Goal: Information Seeking & Learning: Learn about a topic

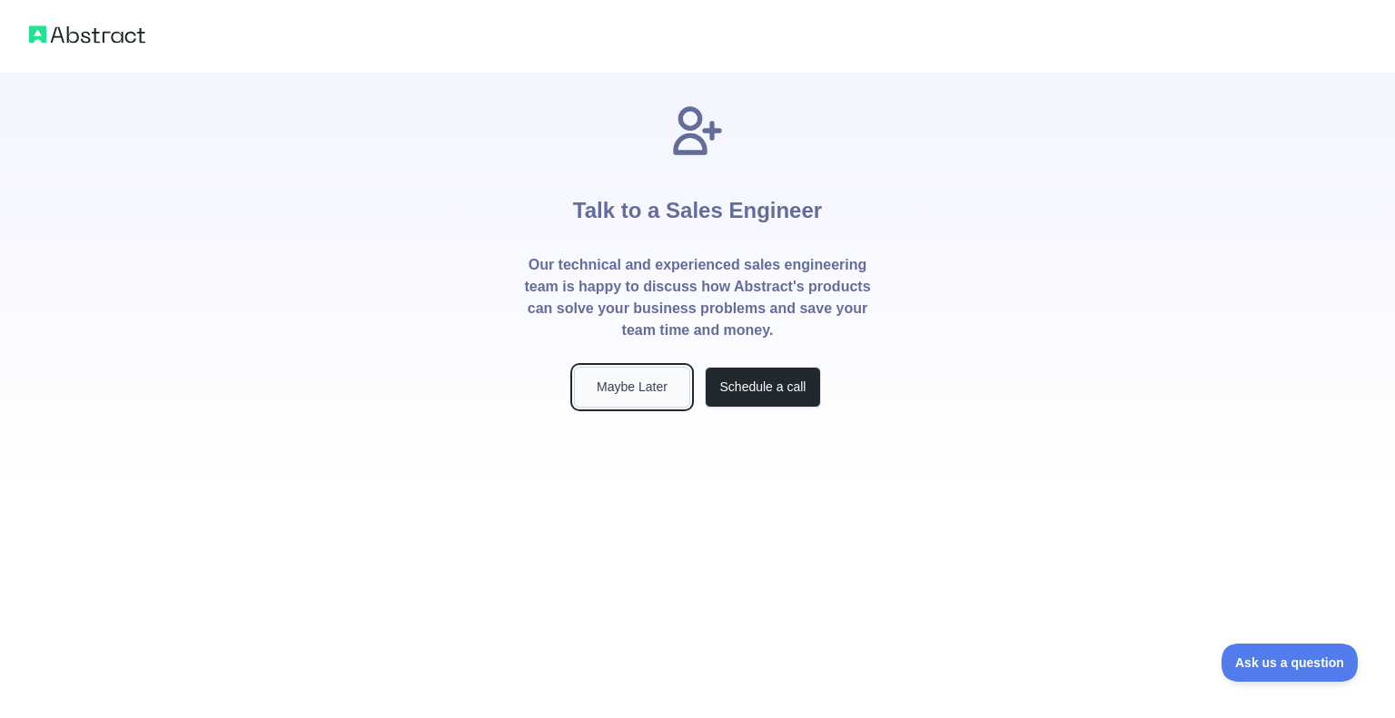
click at [655, 399] on button "Maybe Later" at bounding box center [632, 387] width 116 height 41
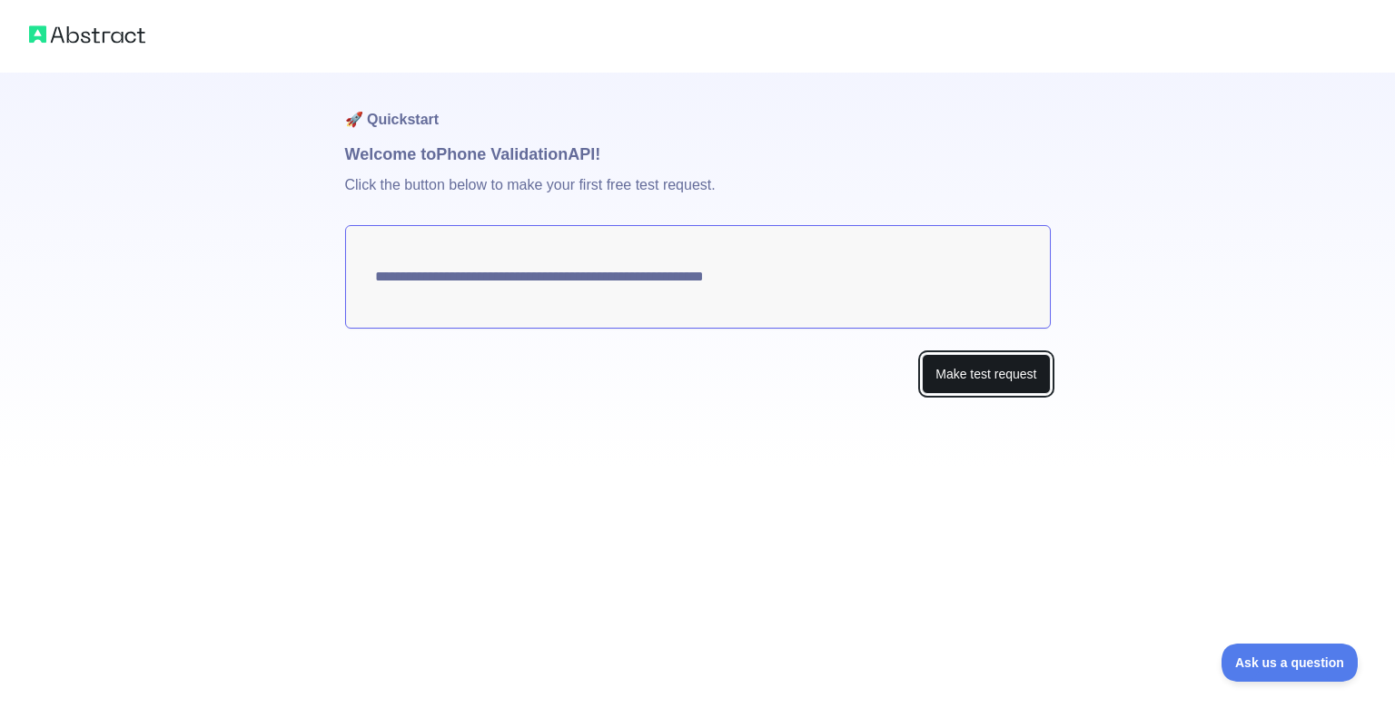
click at [951, 368] on button "Make test request" at bounding box center [986, 374] width 128 height 41
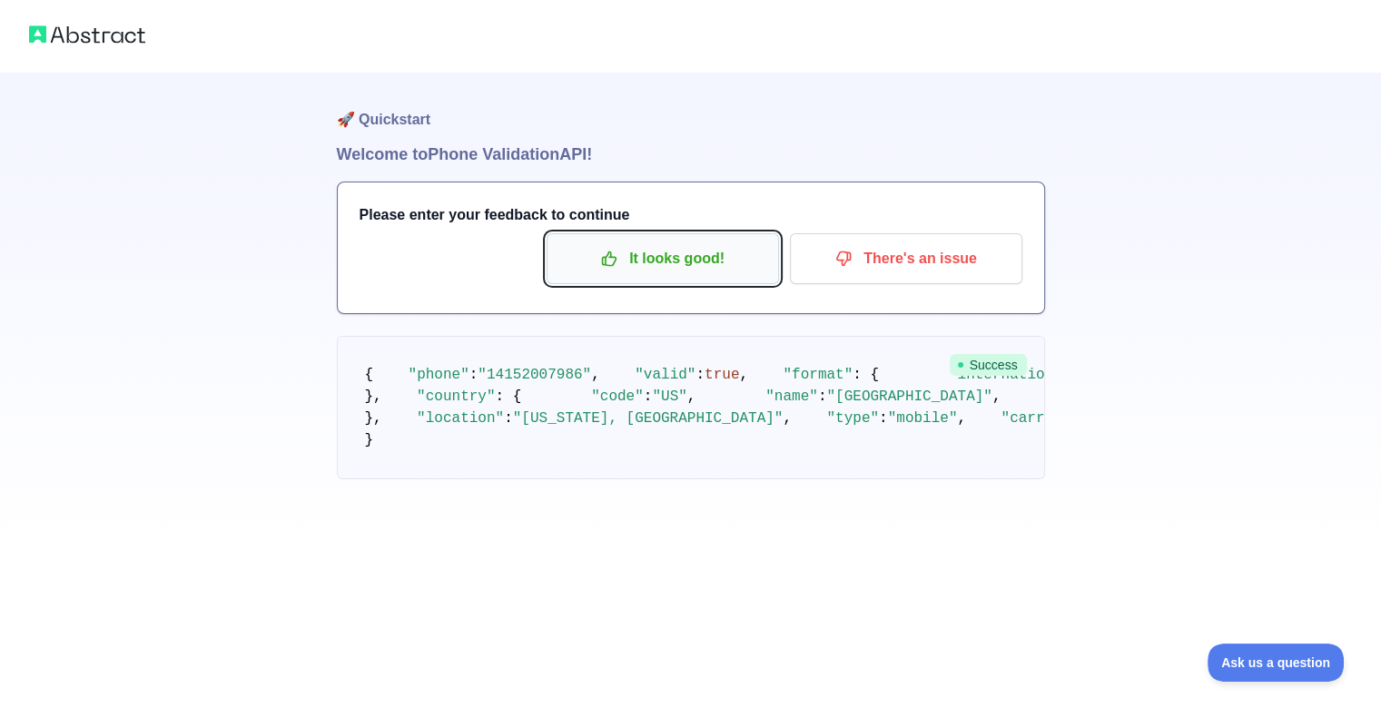
click at [727, 271] on p "It looks good!" at bounding box center [662, 258] width 205 height 31
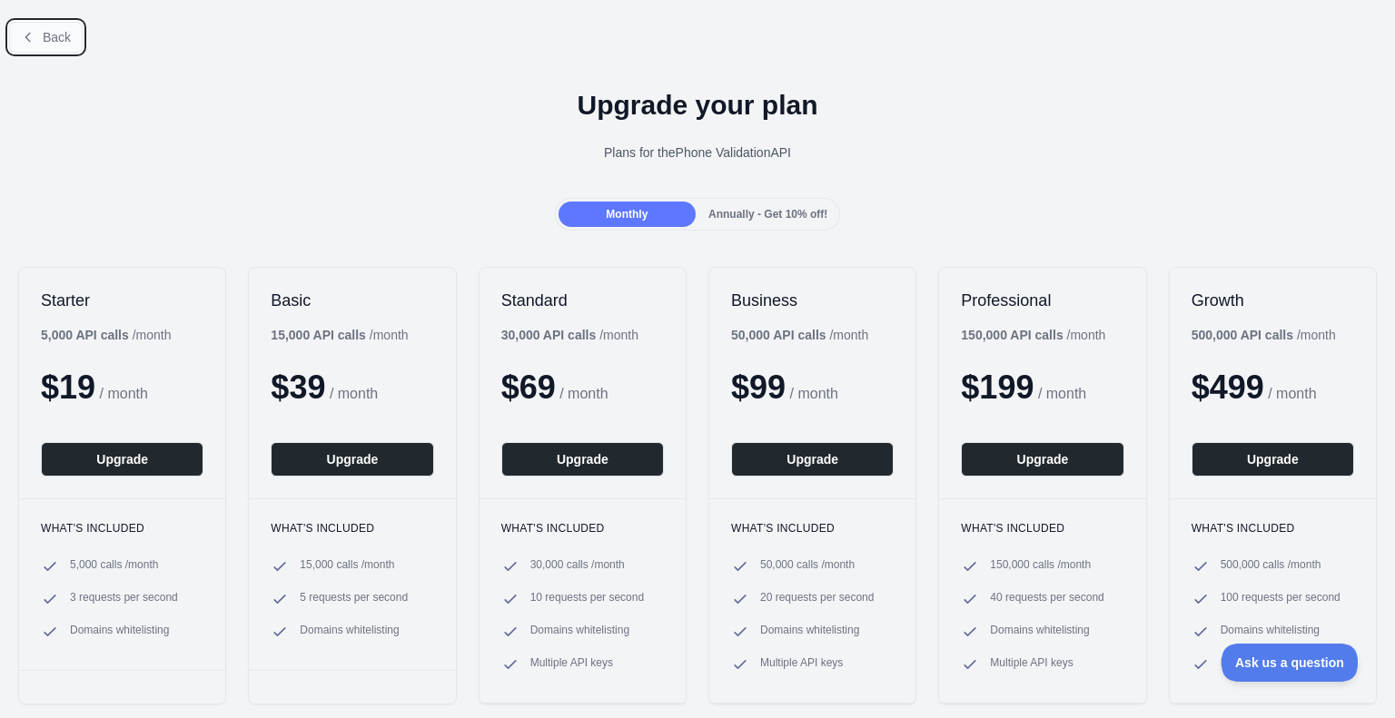
click at [44, 42] on span "Back" at bounding box center [57, 37] width 28 height 15
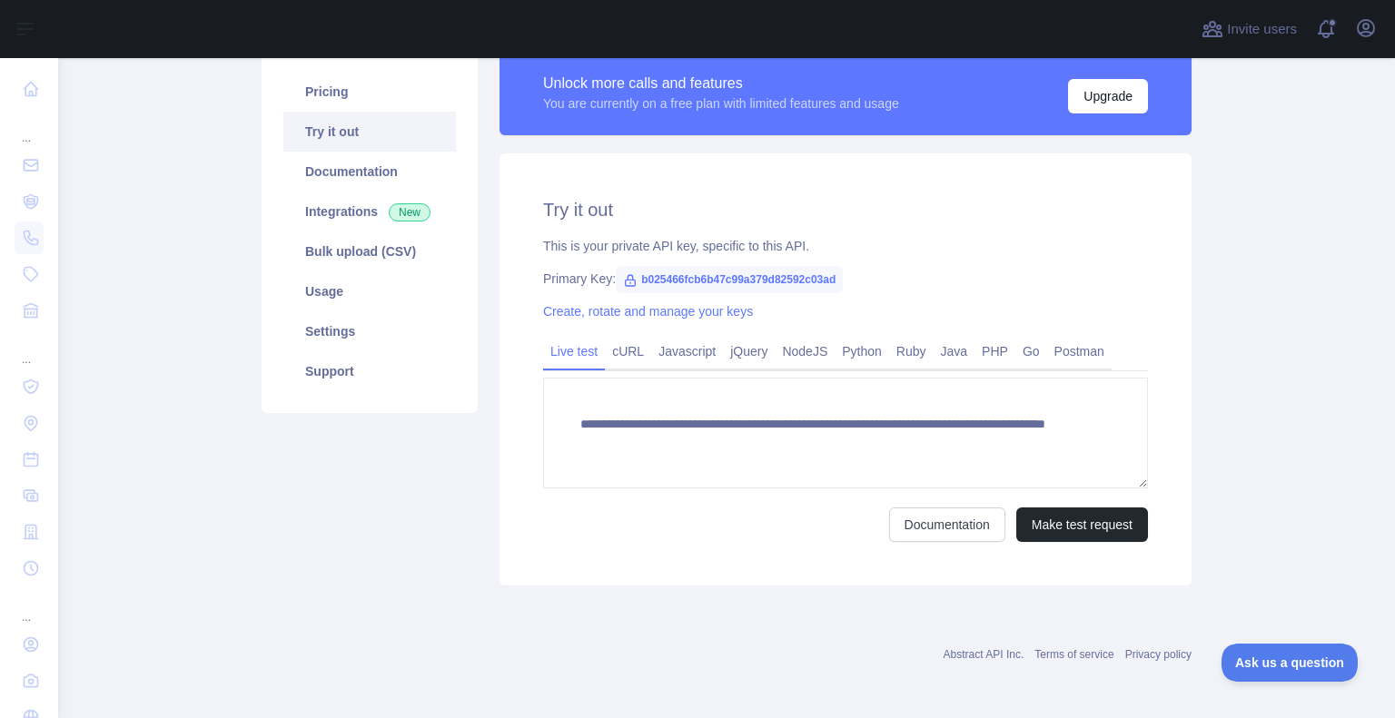
scroll to position [95, 0]
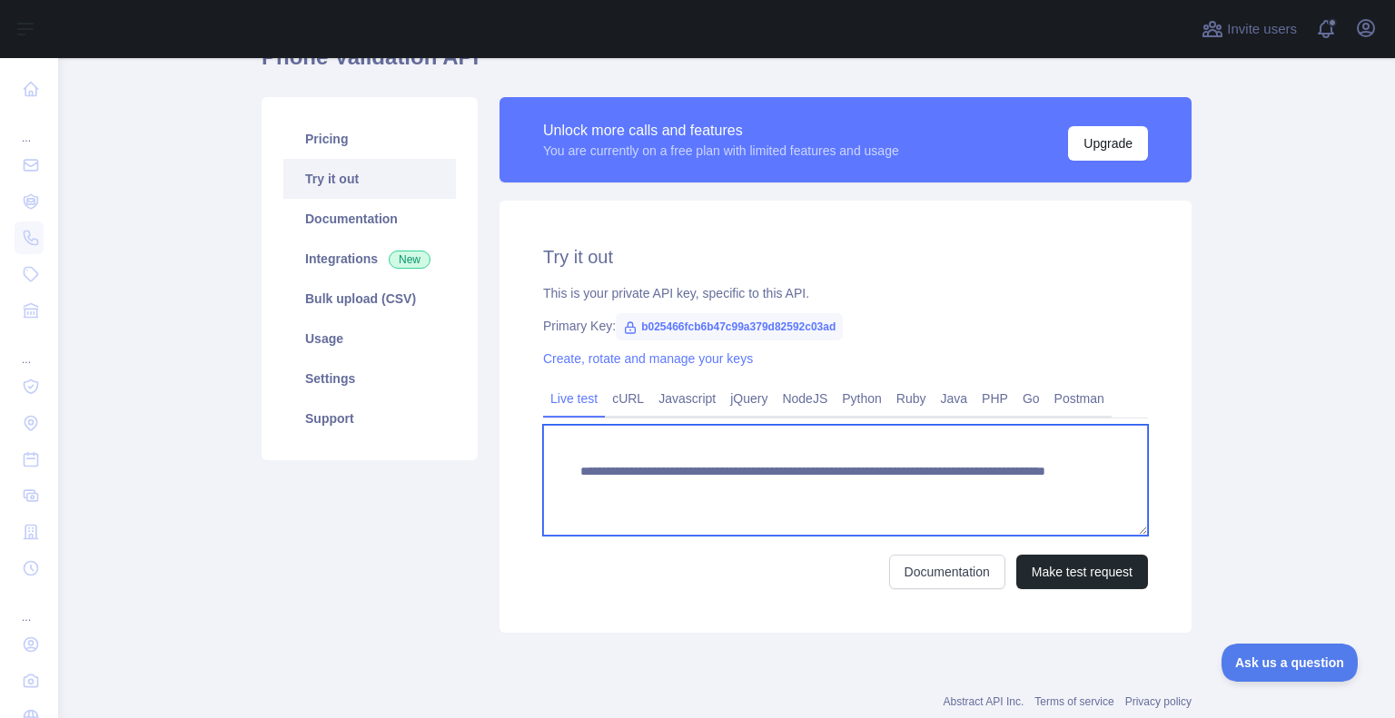
click at [977, 483] on textarea "**********" at bounding box center [845, 480] width 605 height 111
paste textarea "*"
click at [897, 491] on textarea "**********" at bounding box center [845, 480] width 605 height 111
type textarea "**********"
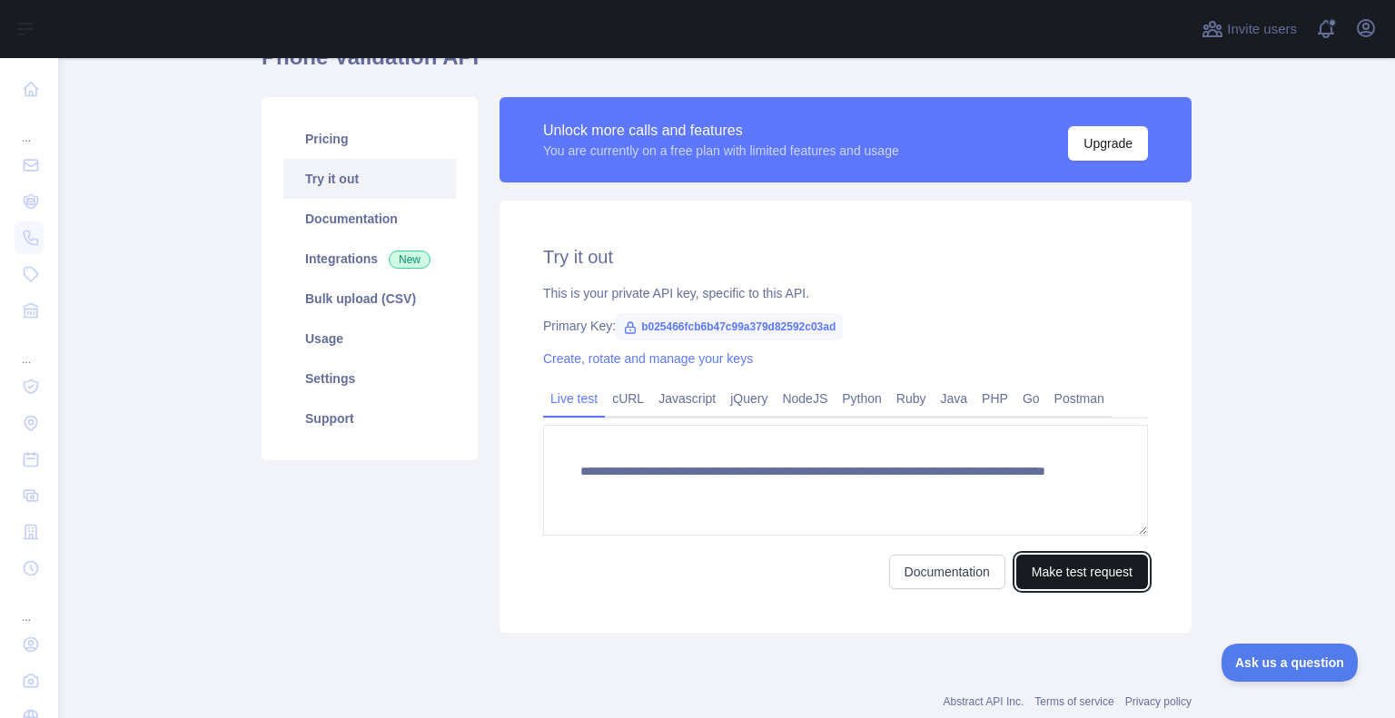
click at [1036, 565] on button "Make test request" at bounding box center [1082, 572] width 132 height 35
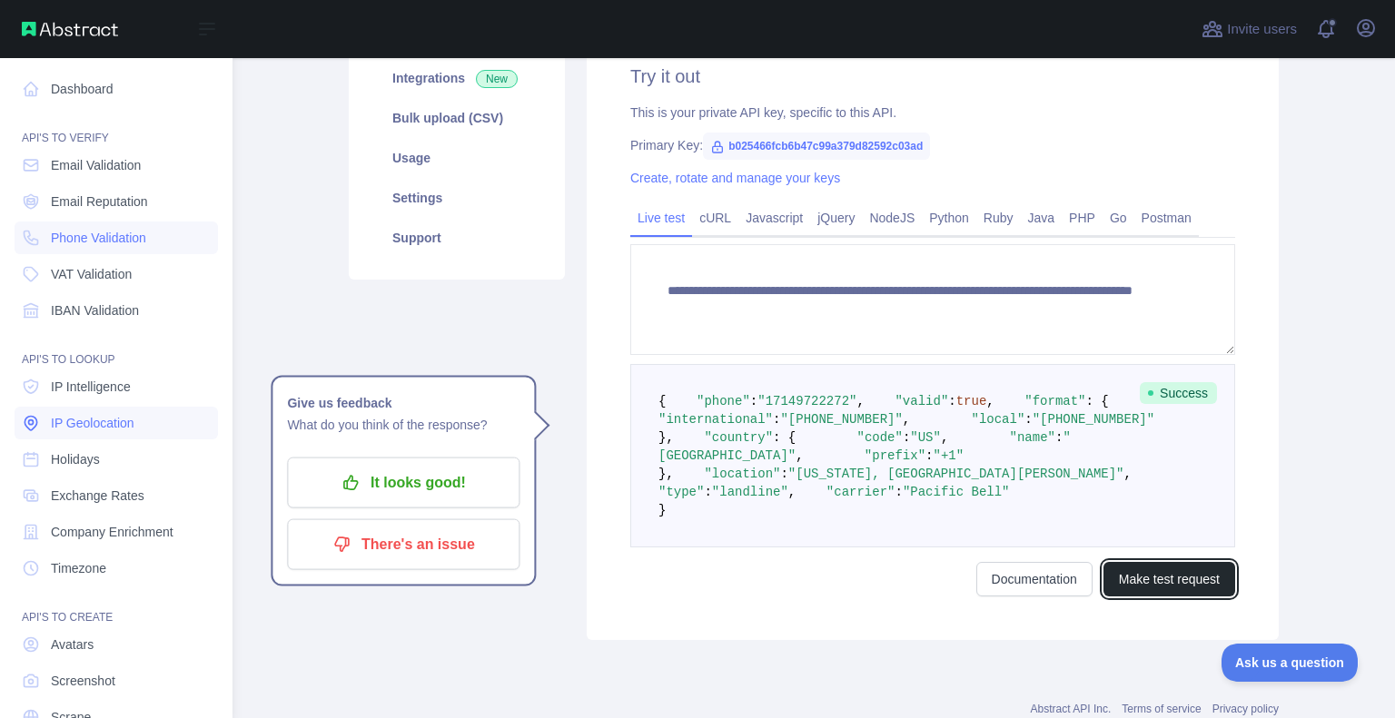
scroll to position [0, 0]
click at [117, 410] on link "IP Geolocation" at bounding box center [116, 423] width 203 height 33
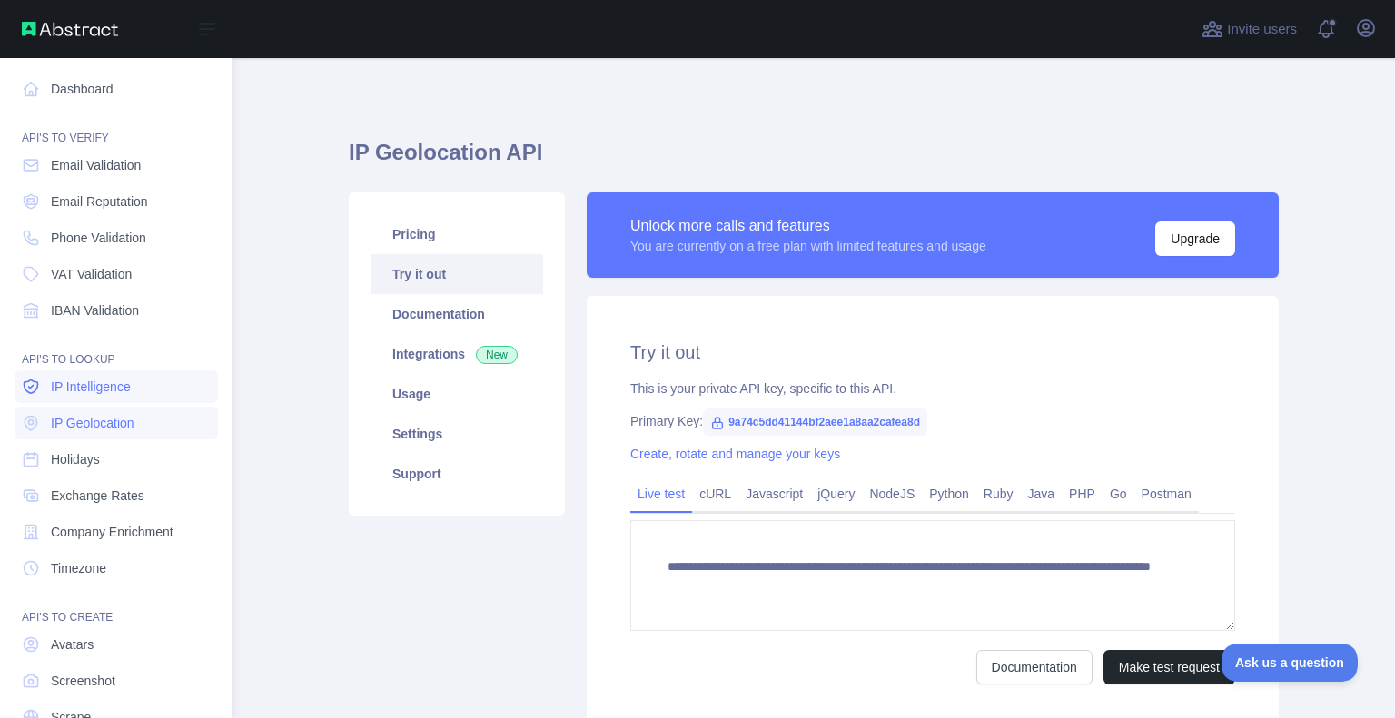
click at [117, 396] on link "IP Intelligence" at bounding box center [116, 387] width 203 height 33
click at [109, 229] on span "Phone Validation" at bounding box center [98, 238] width 95 height 18
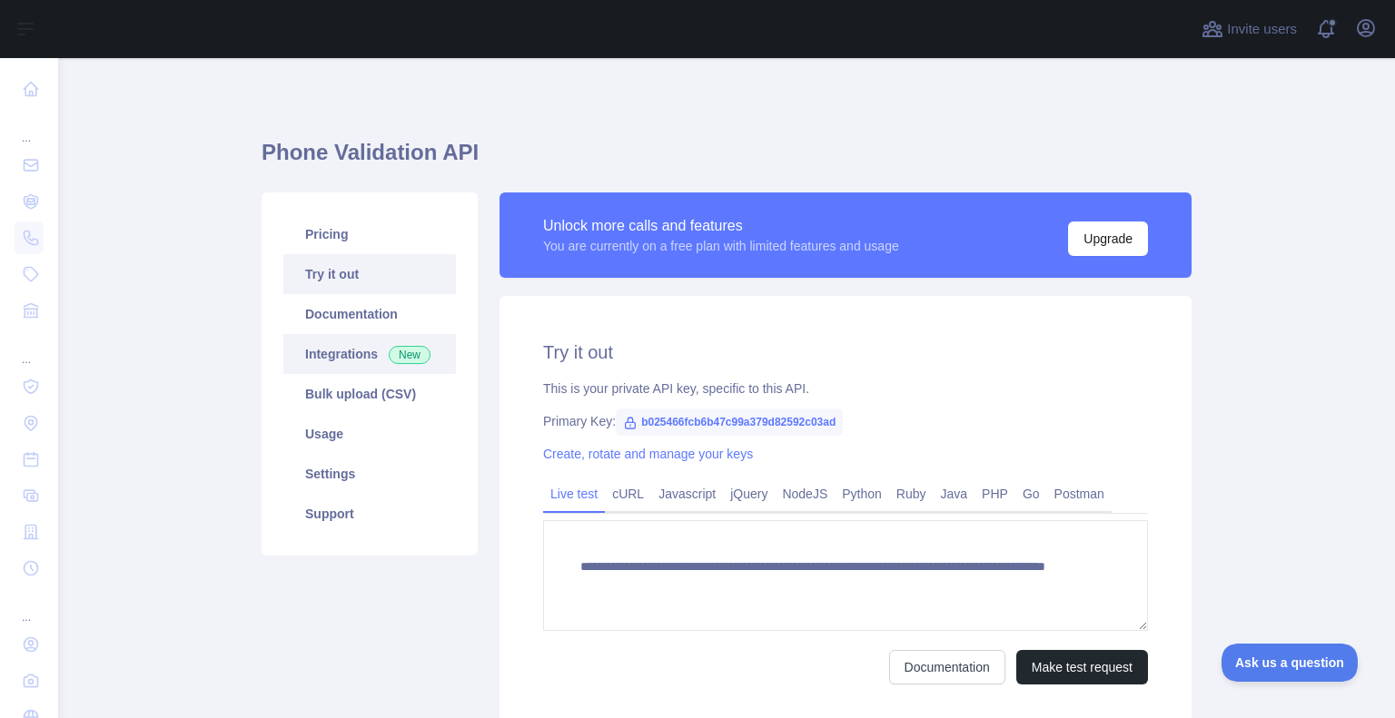
click at [367, 358] on link "Integrations New" at bounding box center [369, 354] width 173 height 40
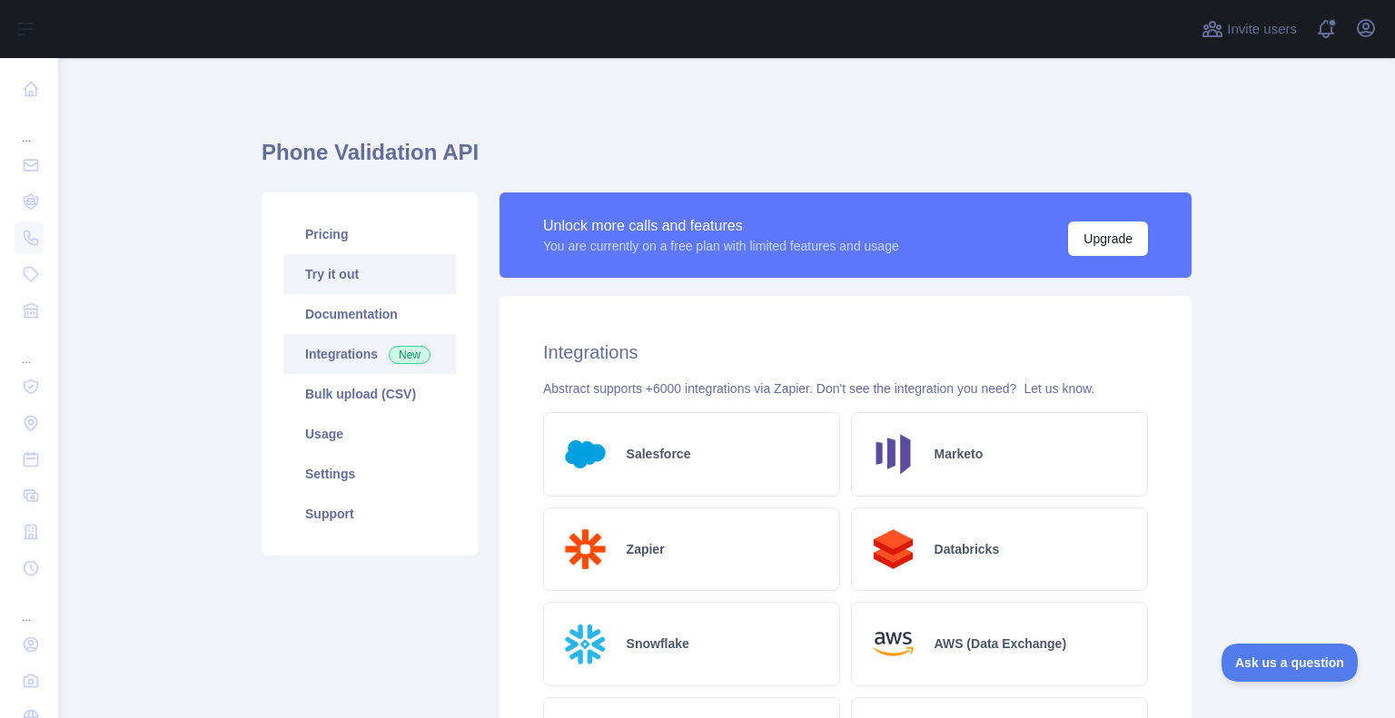
click at [363, 286] on link "Try it out" at bounding box center [369, 274] width 173 height 40
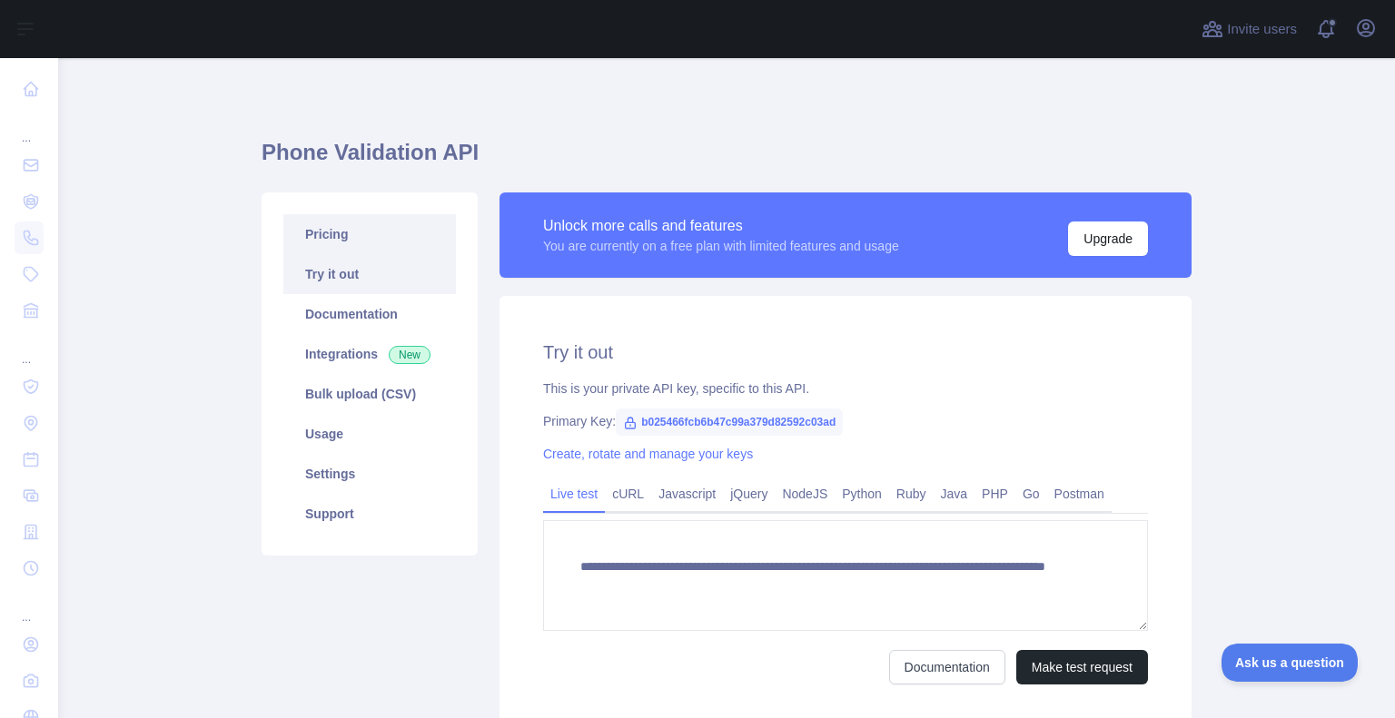
click at [371, 242] on link "Pricing" at bounding box center [369, 234] width 173 height 40
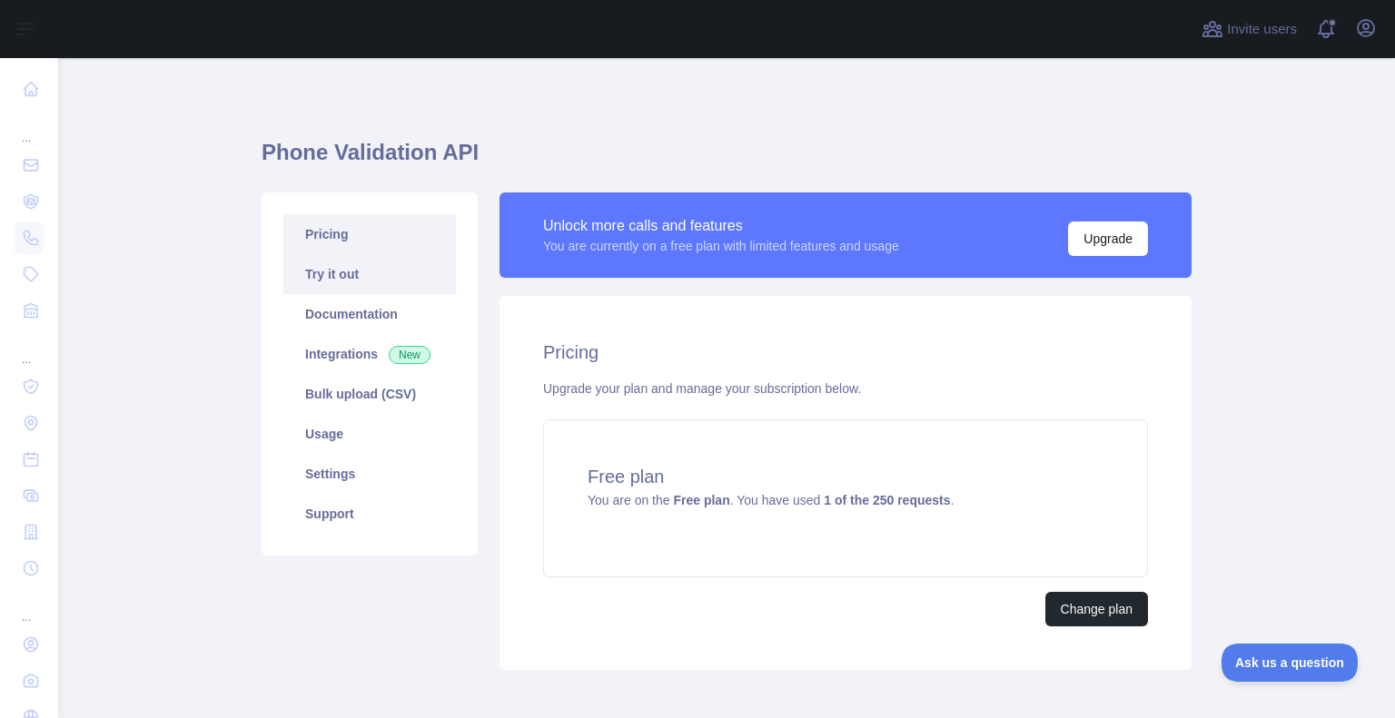
click at [420, 290] on link "Try it out" at bounding box center [369, 274] width 173 height 40
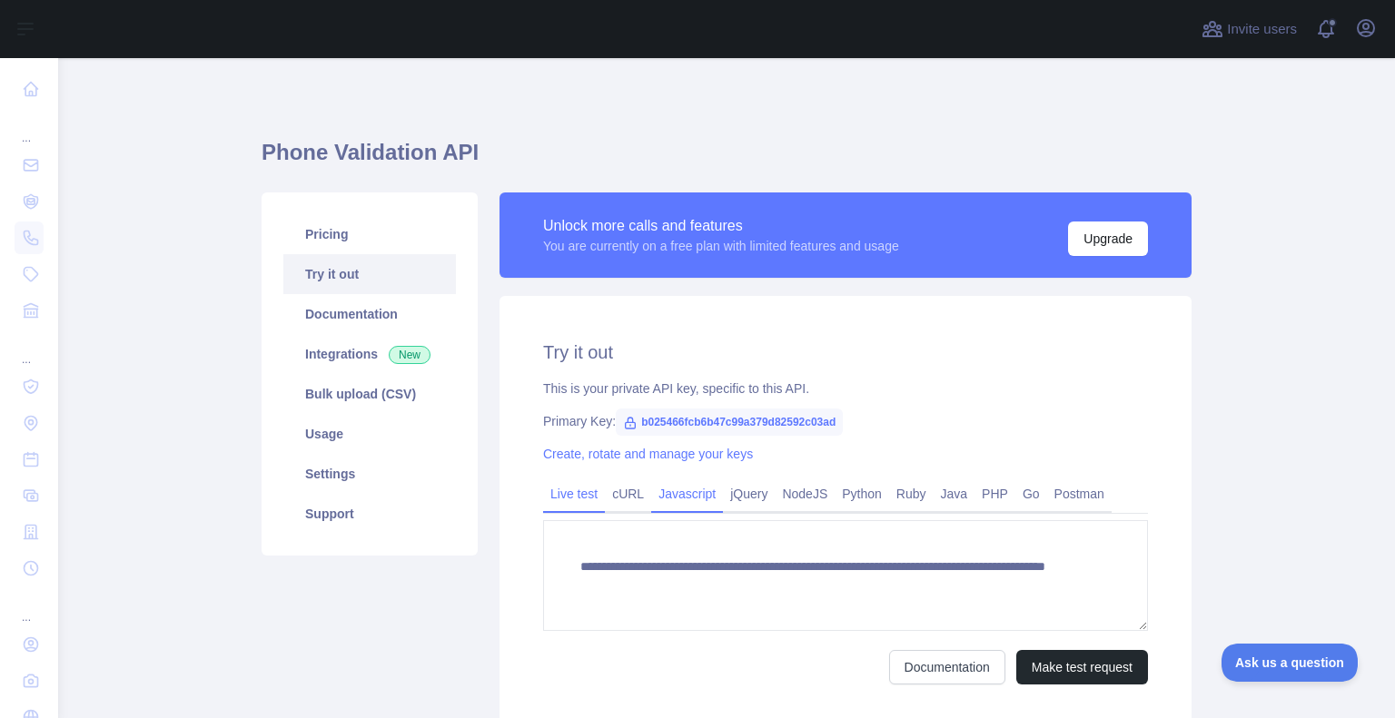
click at [651, 489] on link "Javascript" at bounding box center [687, 494] width 72 height 29
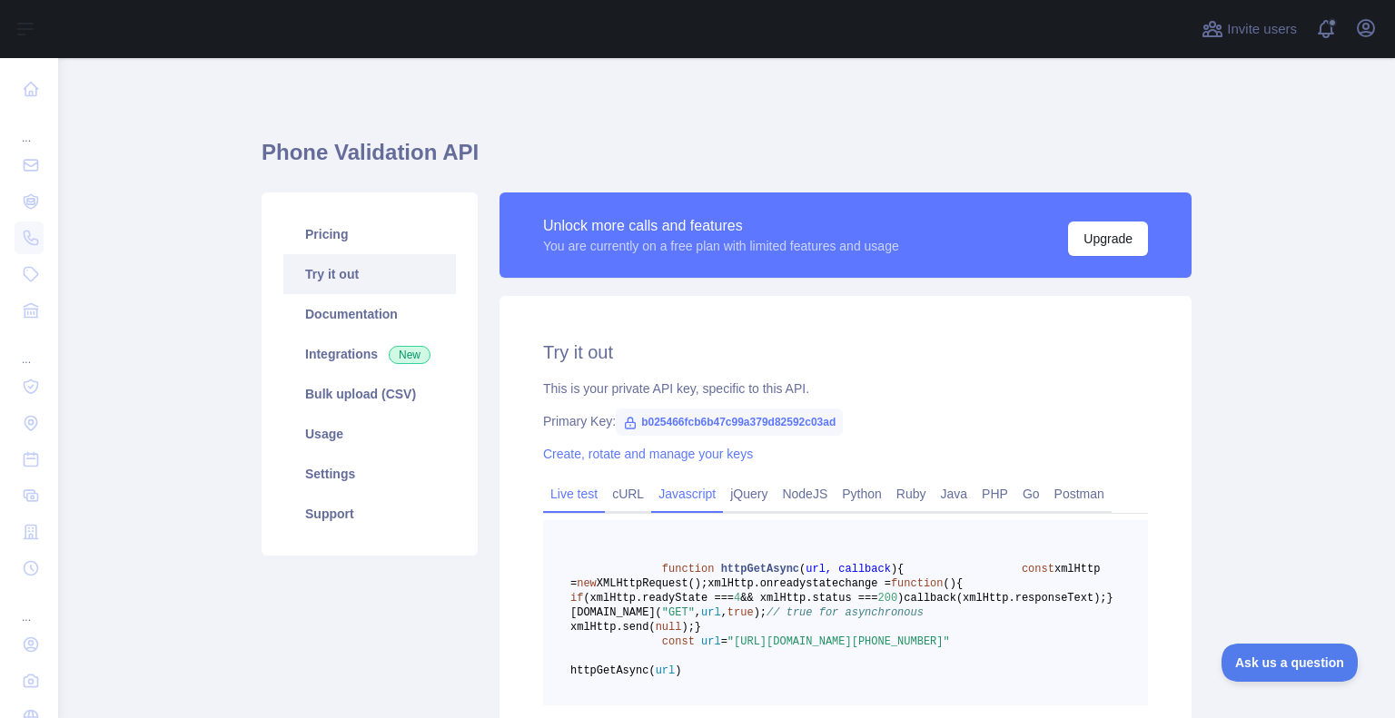
click at [579, 493] on link "Live test" at bounding box center [574, 494] width 62 height 29
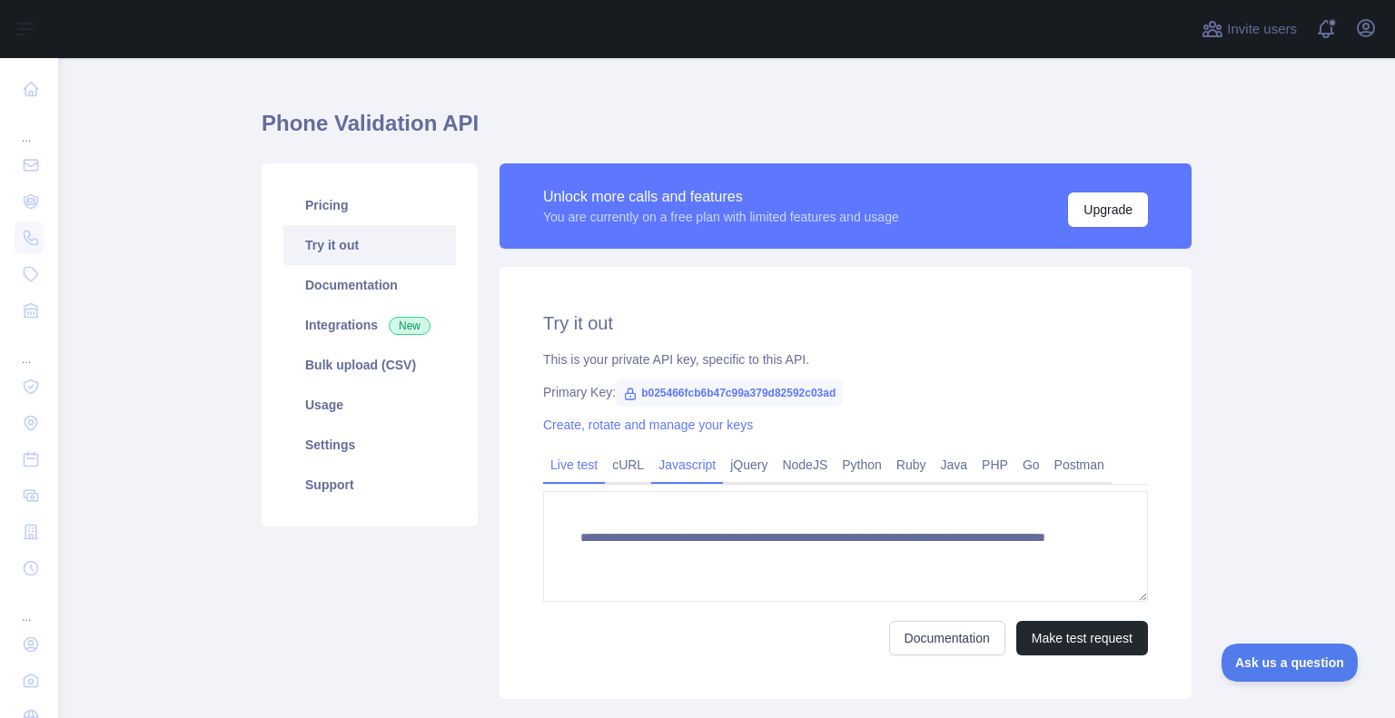
scroll to position [29, 0]
click at [723, 480] on link "jQuery" at bounding box center [749, 464] width 52 height 29
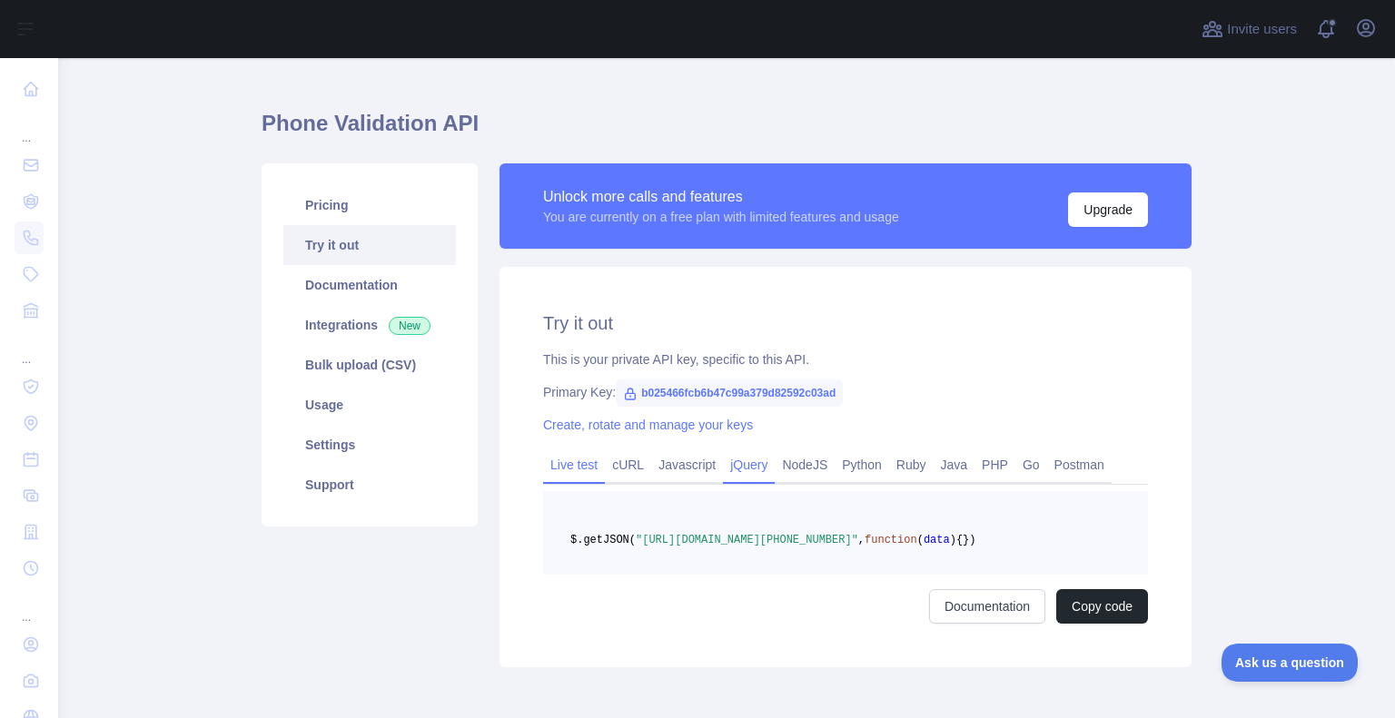
click at [563, 470] on link "Live test" at bounding box center [574, 464] width 62 height 29
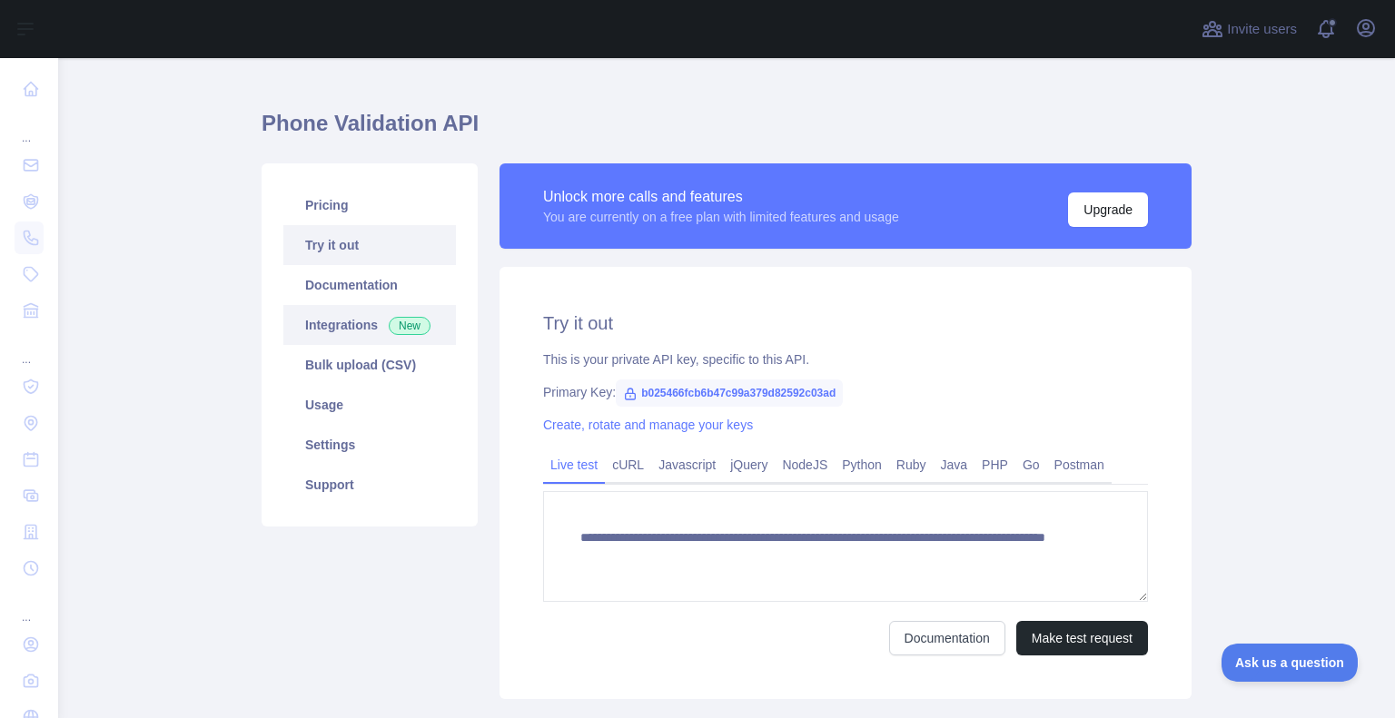
click at [348, 322] on link "Integrations New" at bounding box center [369, 325] width 173 height 40
